Goal: Task Accomplishment & Management: Use online tool/utility

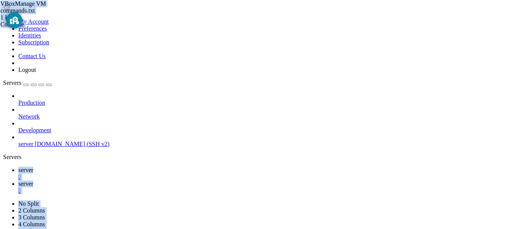
click at [499, 91] on div "VBoxManage VM commands.txt 1 KB Complete" at bounding box center [261, 114] width 522 height 229
type input "/home/osm"
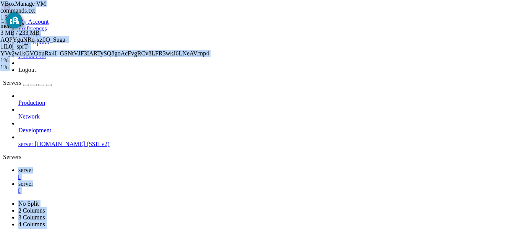
click at [3, 147] on div "Production Network Development server [DOMAIN_NAME] (SSH v2)" at bounding box center [261, 119] width 516 height 55
